Goal: Communication & Community: Participate in discussion

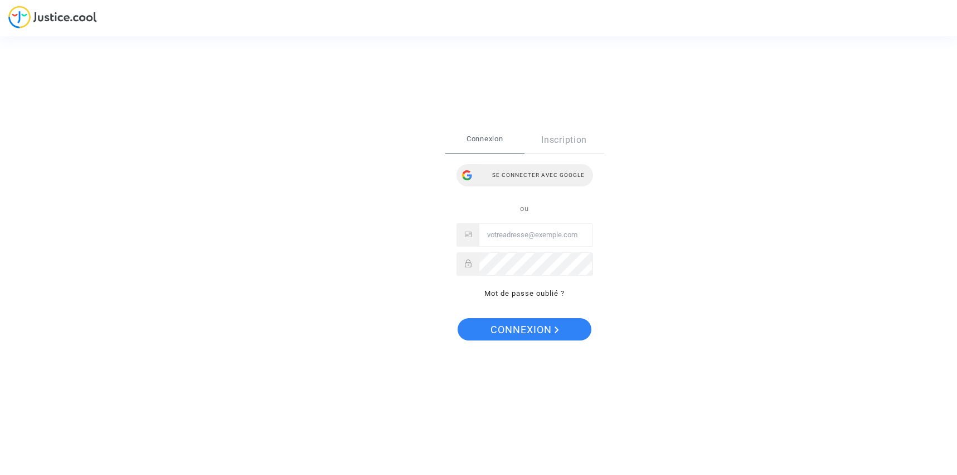
click at [551, 172] on div "Se connecter avec Google" at bounding box center [525, 175] width 137 height 22
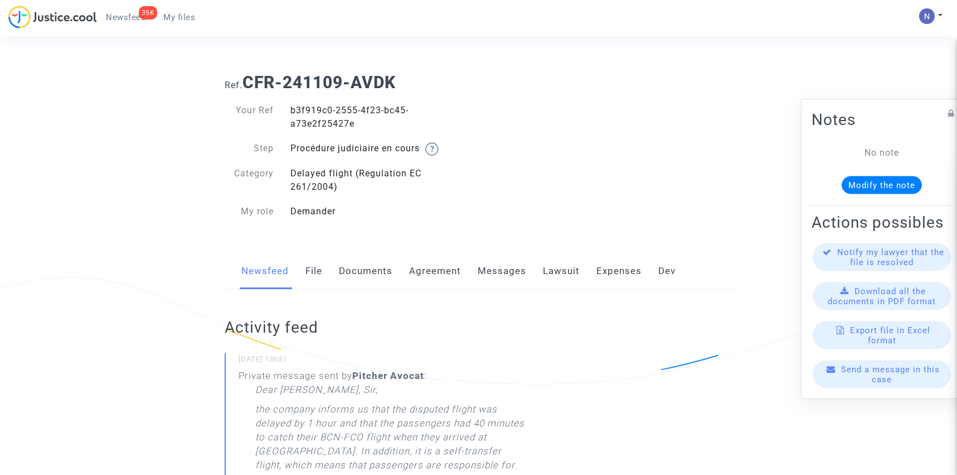
click at [499, 277] on link "Messages" at bounding box center [502, 271] width 49 height 37
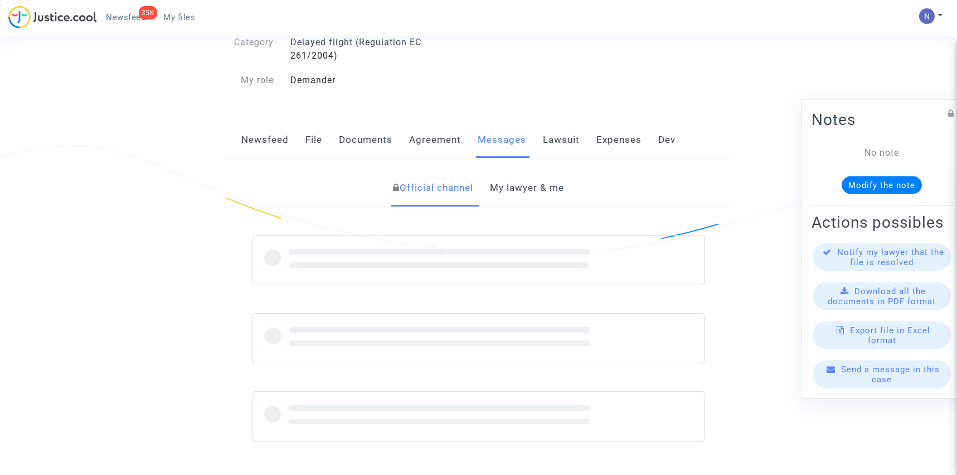
scroll to position [132, 0]
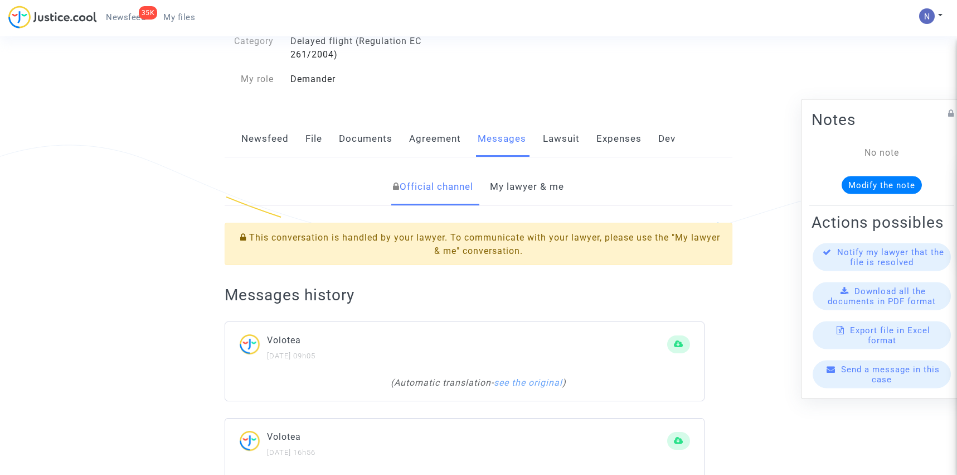
click at [527, 197] on link "My lawyer & me" at bounding box center [527, 186] width 74 height 37
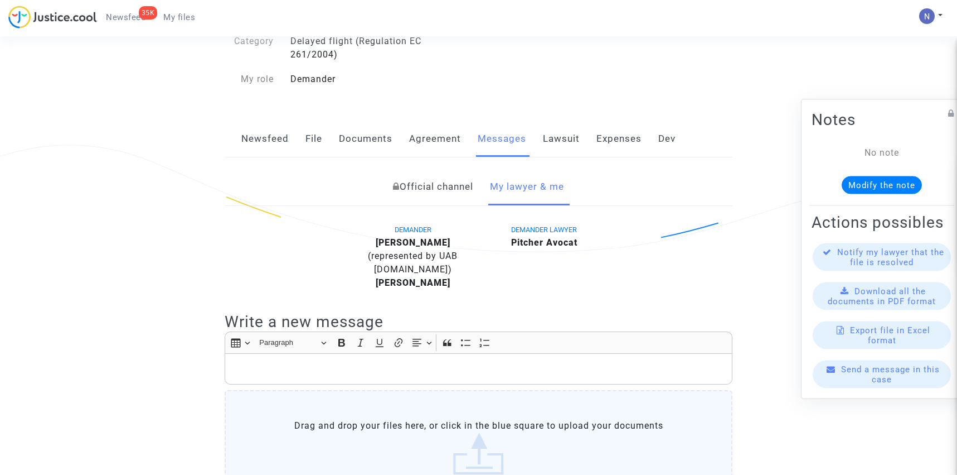
click at [446, 379] on div "Rich Text Editor, main" at bounding box center [479, 368] width 508 height 31
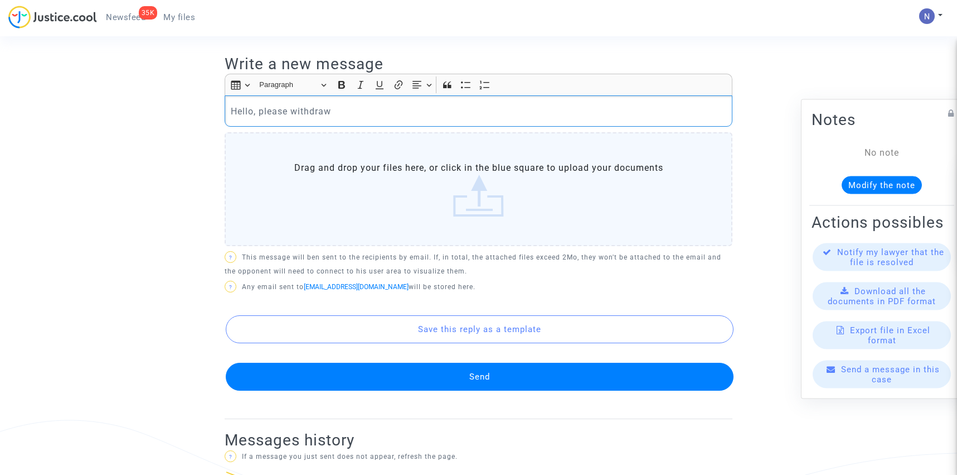
scroll to position [393, 0]
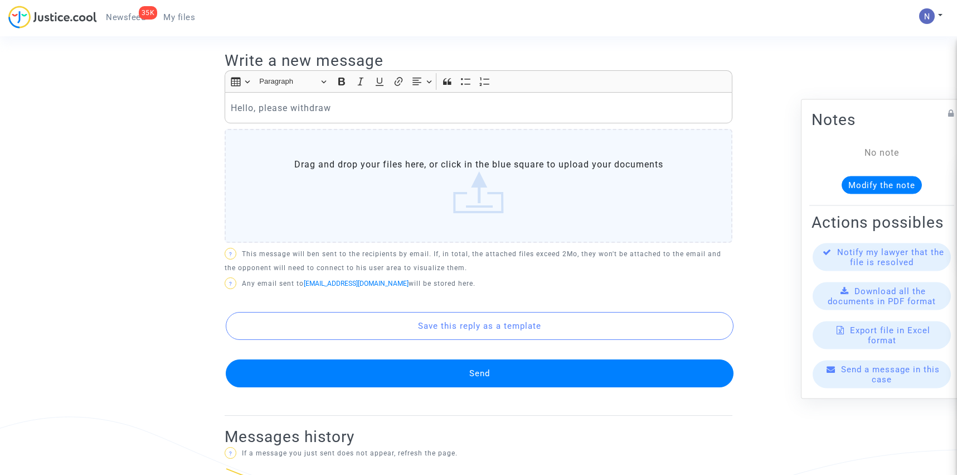
click at [350, 367] on button "Send" at bounding box center [480, 373] width 508 height 28
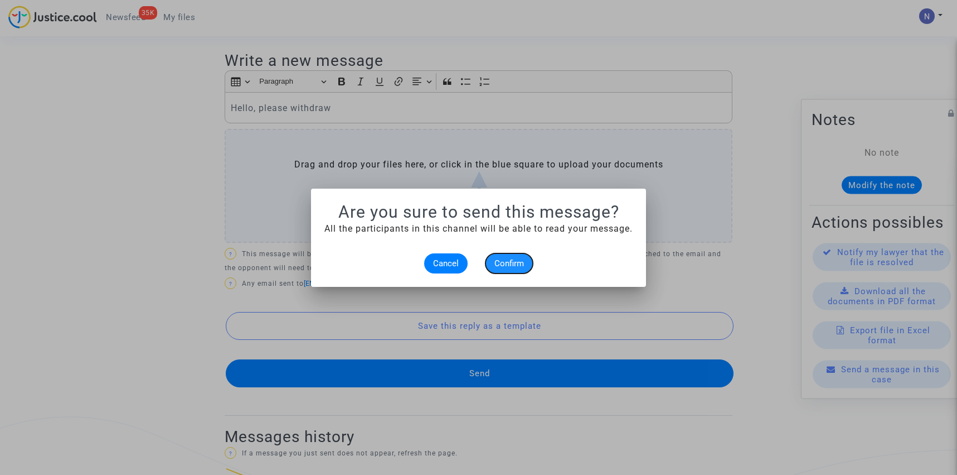
click at [495, 259] on span "Confirm" at bounding box center [510, 263] width 30 height 10
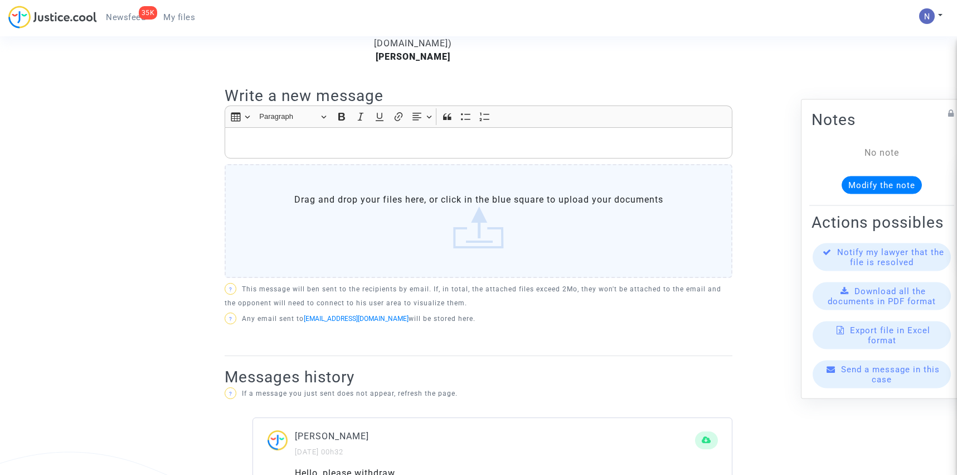
scroll to position [314, 0]
